Goal: Task Accomplishment & Management: Manage account settings

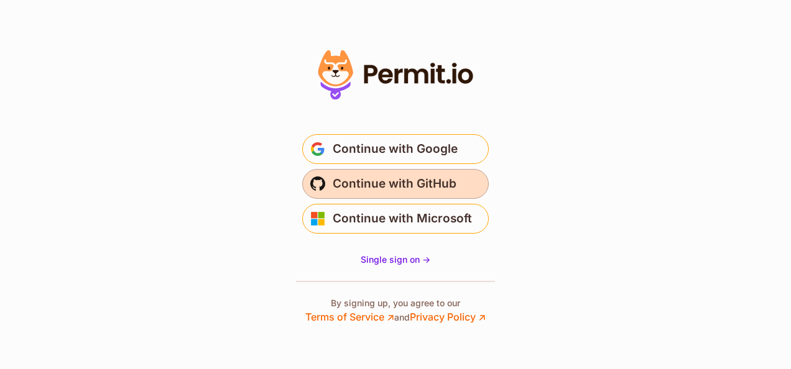
click at [445, 189] on span "Continue with GitHub" at bounding box center [395, 184] width 124 height 20
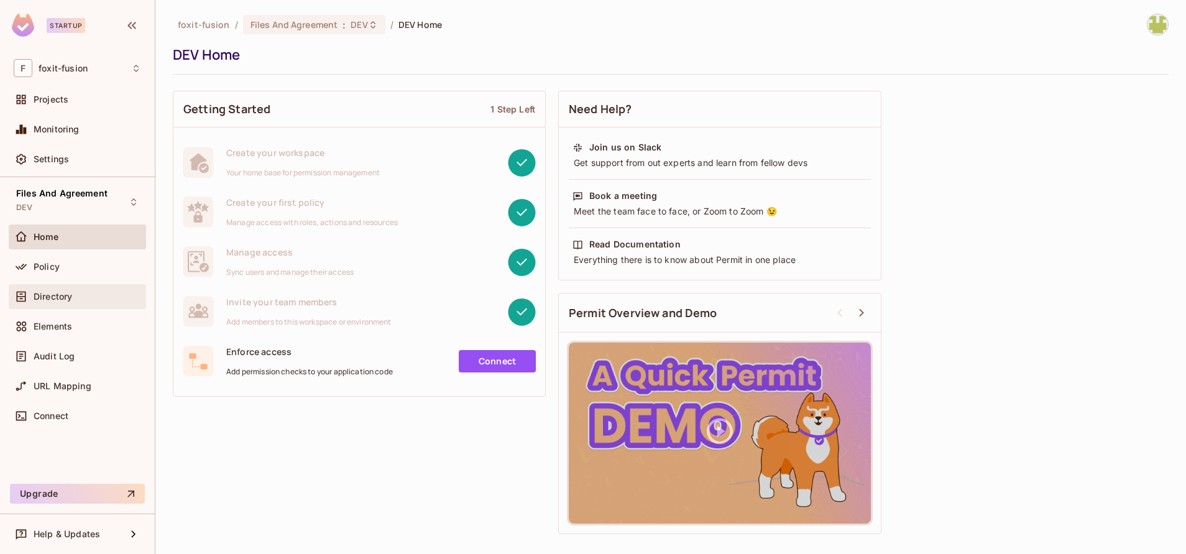
click at [46, 288] on div "Directory" at bounding box center [77, 296] width 137 height 25
